Goal: Task Accomplishment & Management: Manage account settings

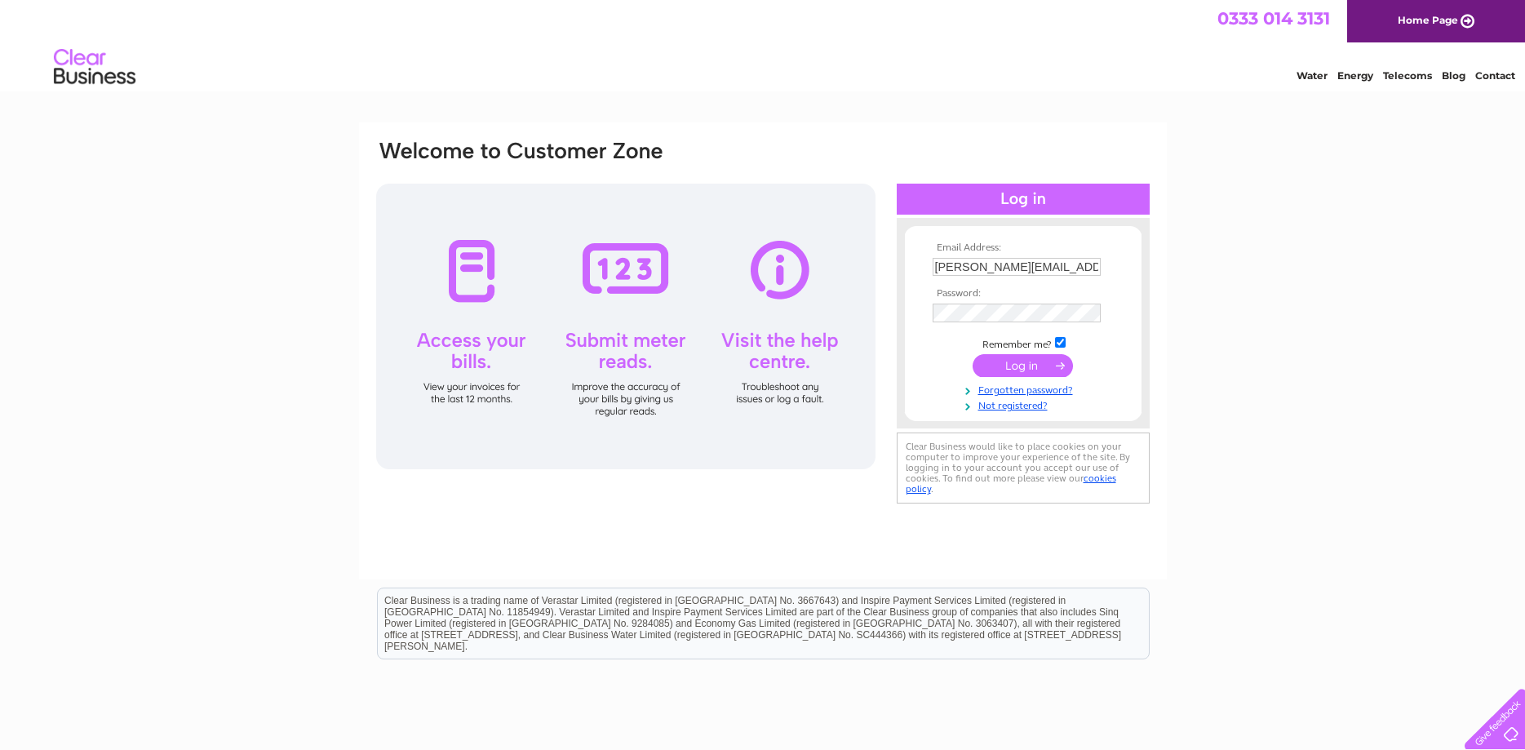
click at [1022, 370] on input "submit" at bounding box center [1022, 365] width 100 height 23
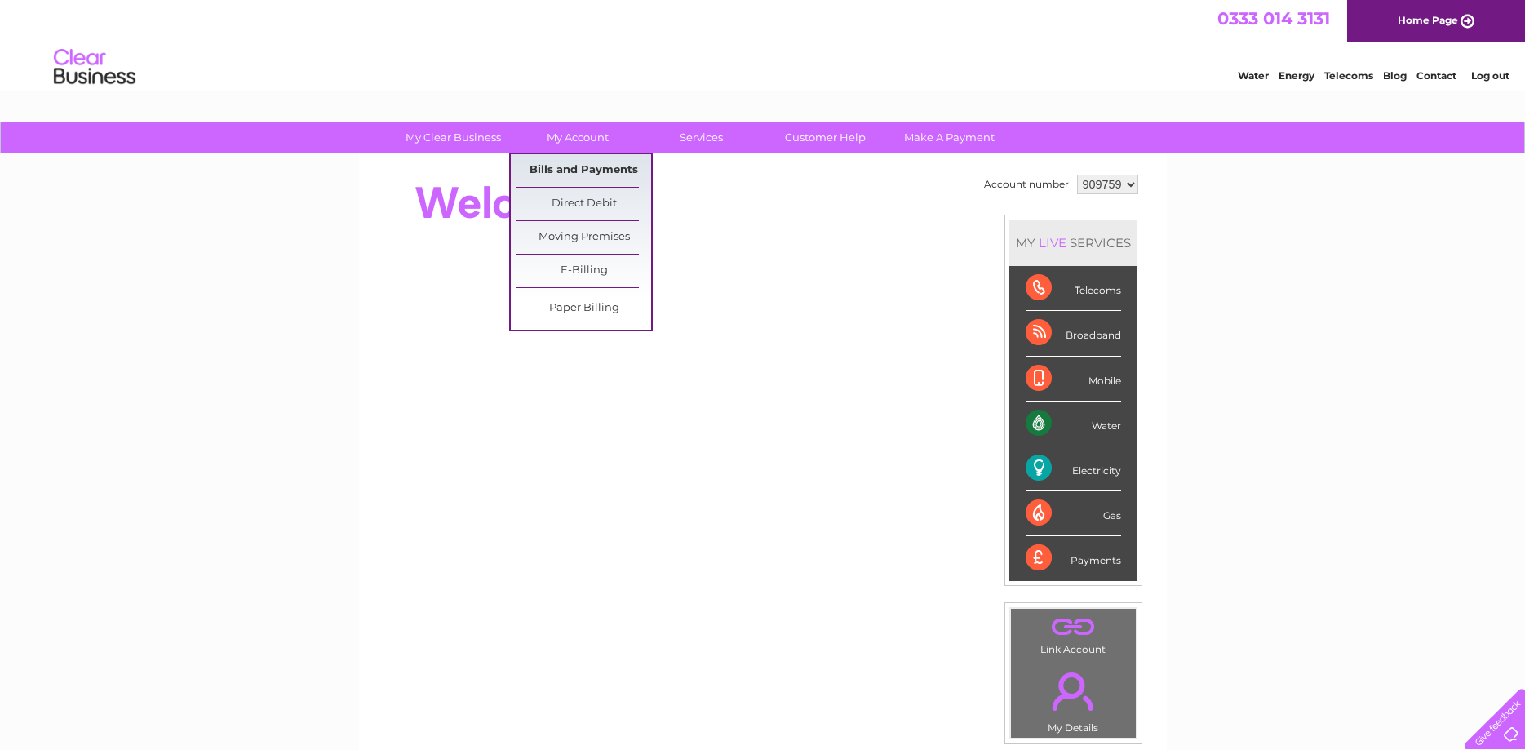
click at [577, 161] on link "Bills and Payments" at bounding box center [583, 170] width 135 height 33
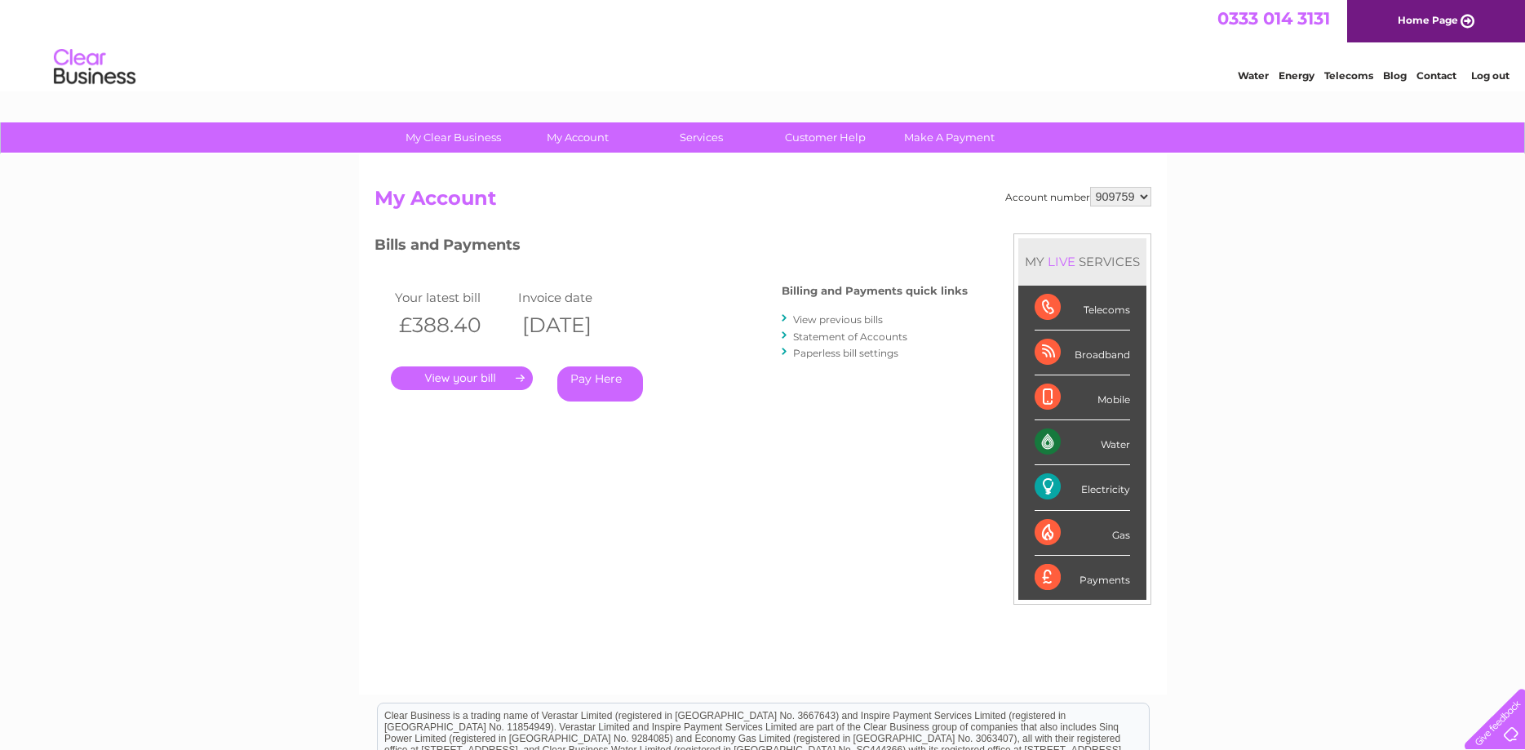
click at [467, 379] on link "." at bounding box center [462, 378] width 142 height 24
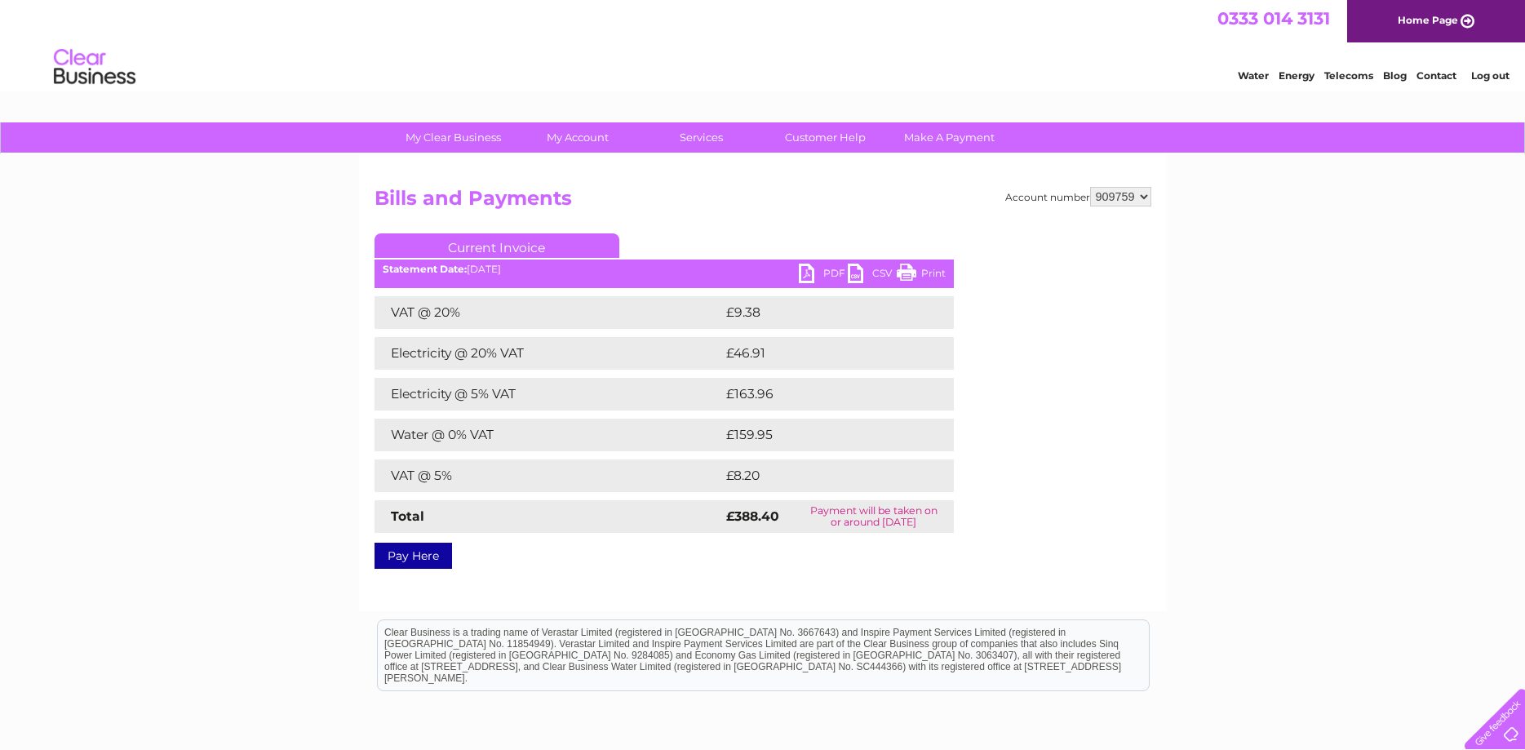
click at [822, 274] on link "PDF" at bounding box center [823, 276] width 49 height 24
click at [1490, 81] on link "Log out" at bounding box center [1490, 75] width 38 height 12
